Goal: Task Accomplishment & Management: Manage account settings

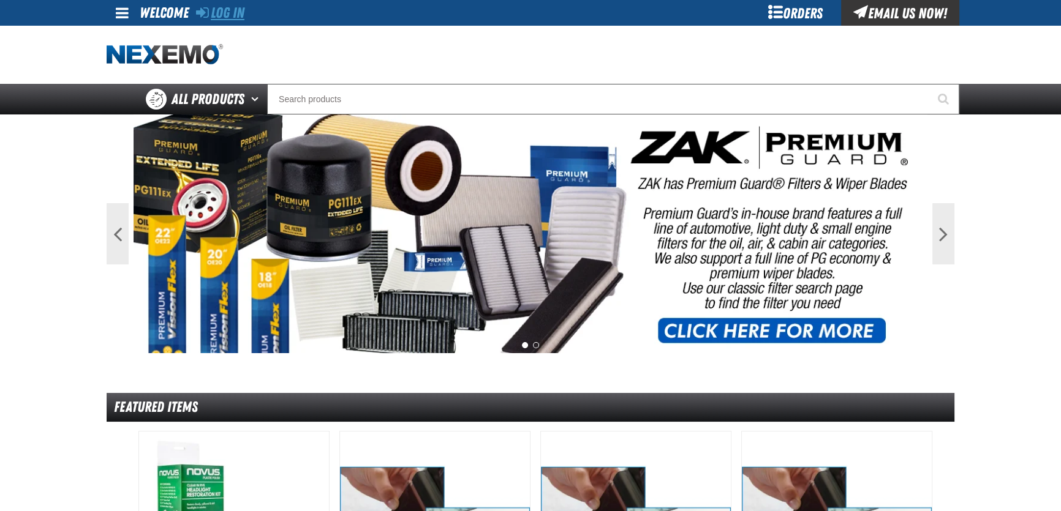
click at [243, 15] on link "Log In" at bounding box center [220, 12] width 48 height 17
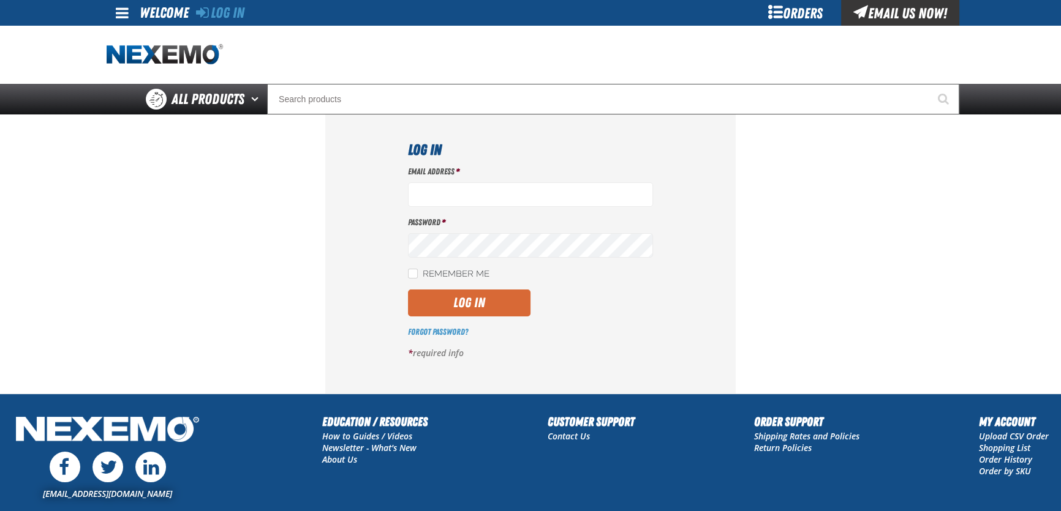
type input "[EMAIL_ADDRESS][DOMAIN_NAME]"
click at [472, 306] on button "Log In" at bounding box center [469, 303] width 122 height 27
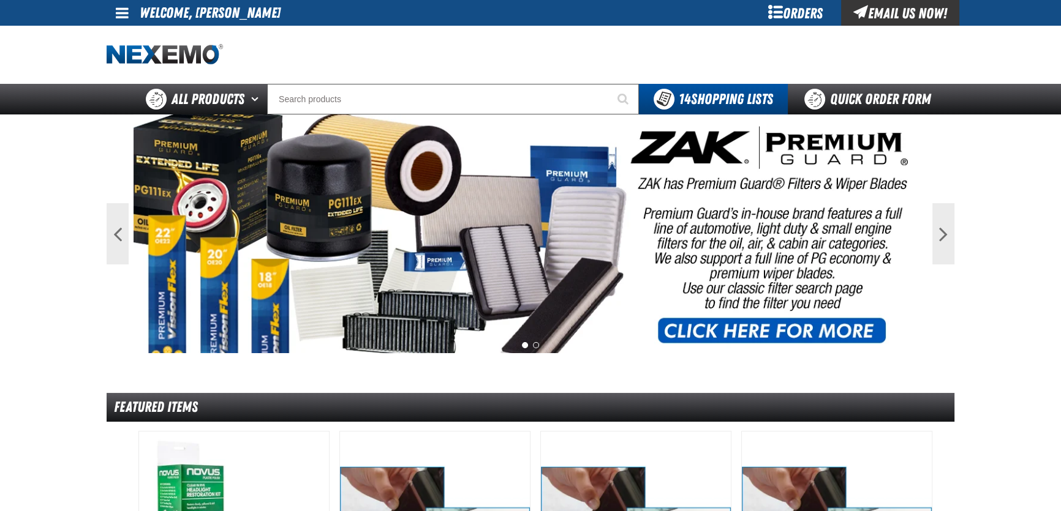
click at [121, 6] on span at bounding box center [122, 13] width 13 height 15
click at [153, 36] on link "My Account My Account" at bounding box center [139, 37] width 55 height 12
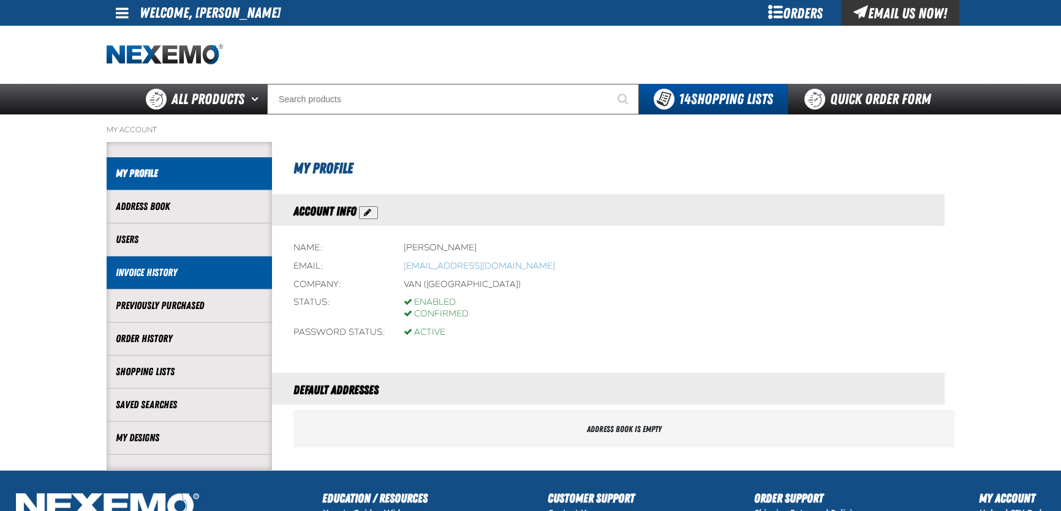
click at [139, 280] on li "Invoice History" at bounding box center [189, 273] width 165 height 33
click at [141, 275] on link "Invoice History" at bounding box center [189, 273] width 147 height 14
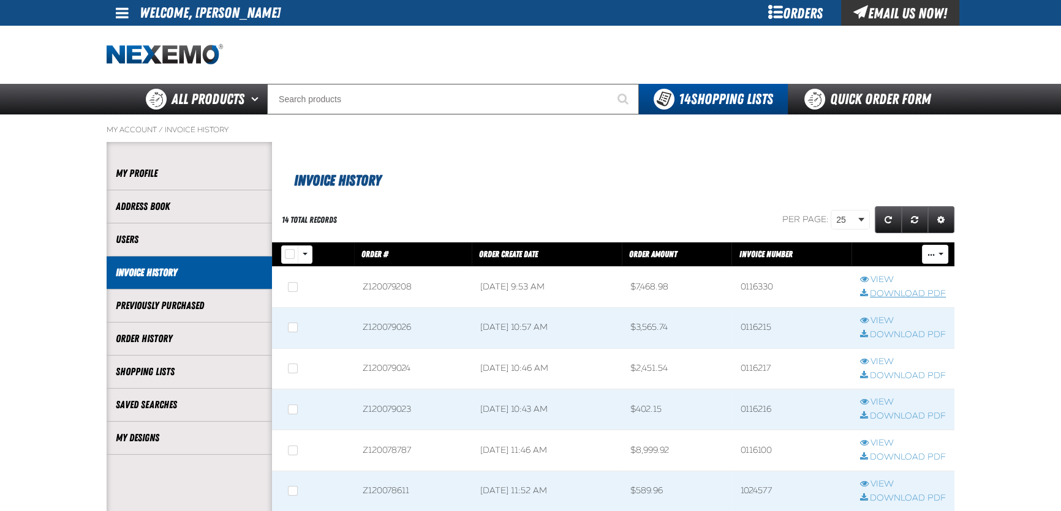
click at [882, 295] on link "Download PDF" at bounding box center [903, 294] width 86 height 12
